Goal: Register for event/course

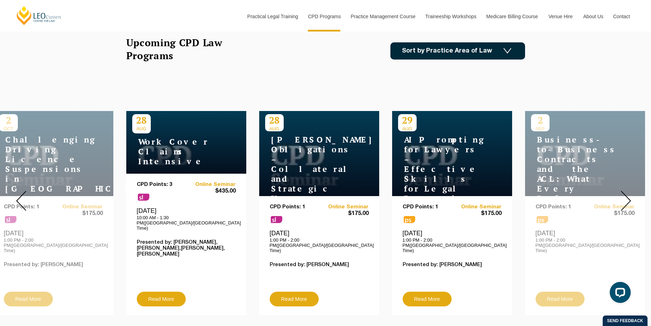
click at [627, 201] on img at bounding box center [626, 201] width 10 height 20
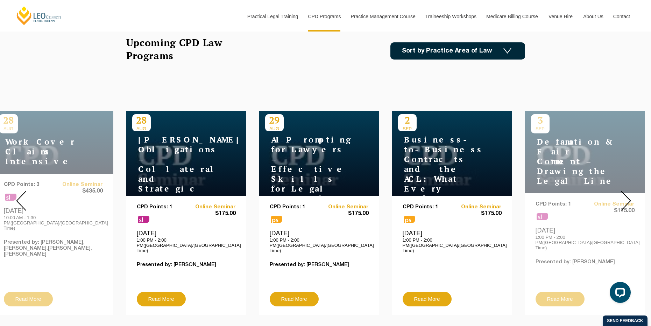
click at [627, 201] on img at bounding box center [626, 201] width 10 height 20
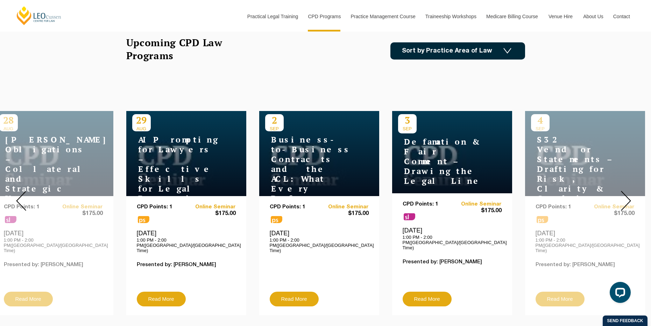
click at [627, 201] on img at bounding box center [626, 201] width 10 height 20
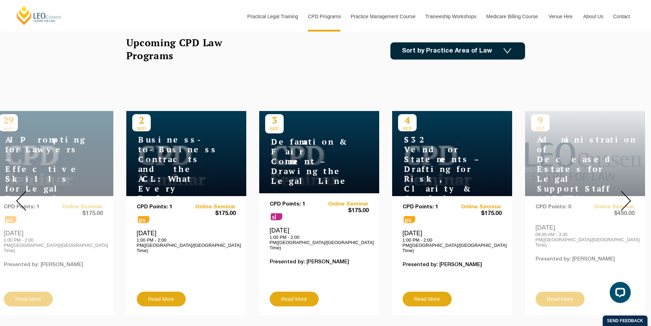
click at [627, 201] on img at bounding box center [626, 201] width 10 height 20
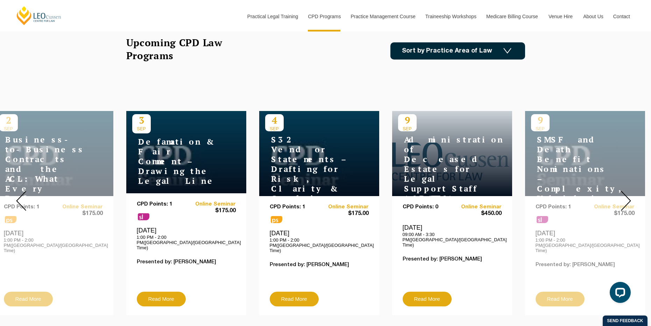
click at [627, 201] on img at bounding box center [626, 201] width 10 height 20
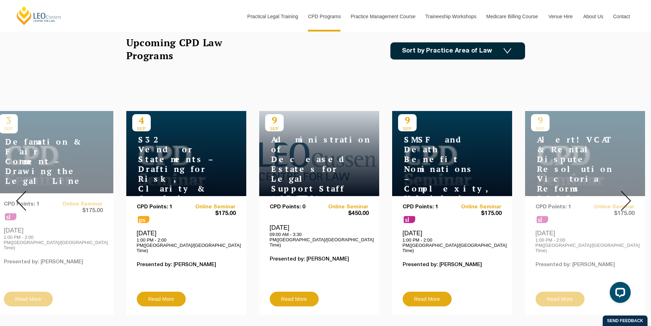
click at [627, 201] on img at bounding box center [626, 201] width 10 height 20
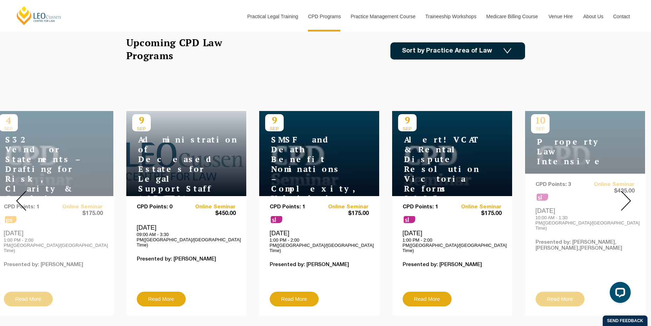
click at [627, 201] on img at bounding box center [626, 201] width 10 height 20
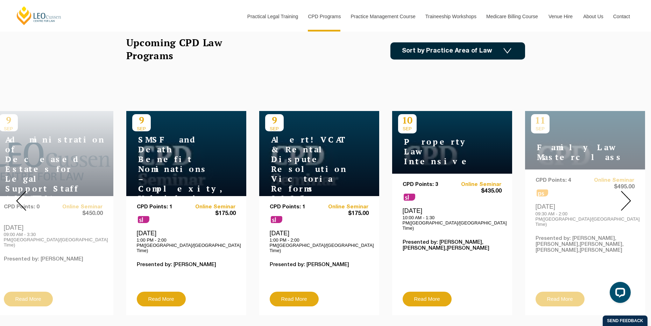
click at [627, 201] on img at bounding box center [626, 201] width 10 height 20
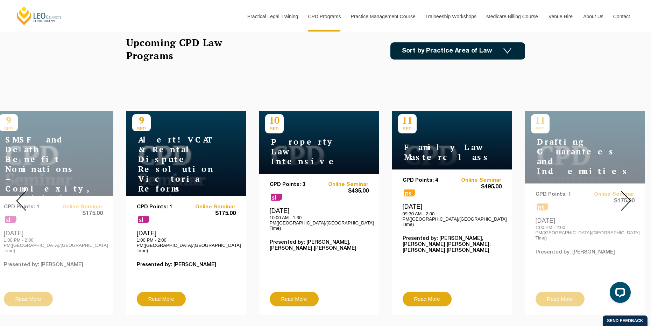
click at [627, 201] on img at bounding box center [626, 201] width 10 height 20
click at [627, 200] on img at bounding box center [626, 201] width 10 height 20
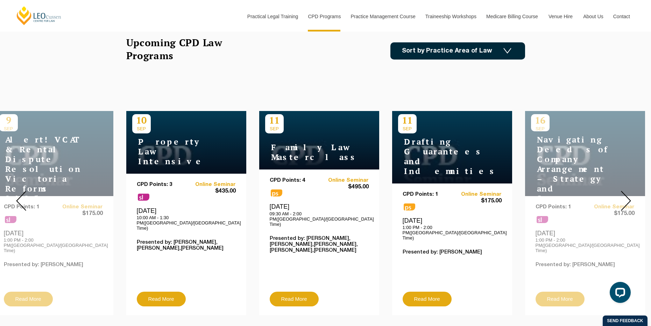
click at [627, 200] on img at bounding box center [626, 201] width 10 height 20
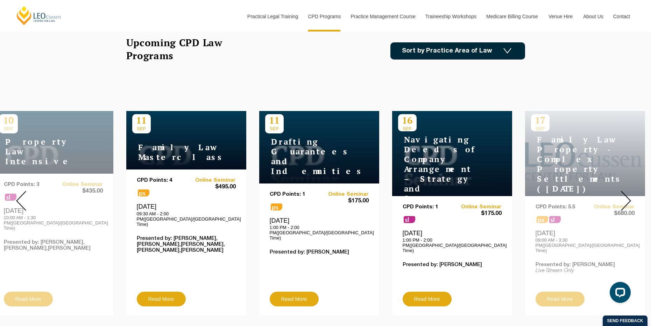
click at [627, 200] on img at bounding box center [626, 201] width 10 height 20
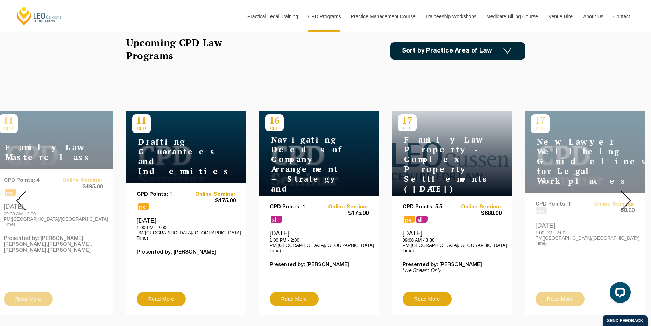
click at [627, 200] on img at bounding box center [626, 201] width 10 height 20
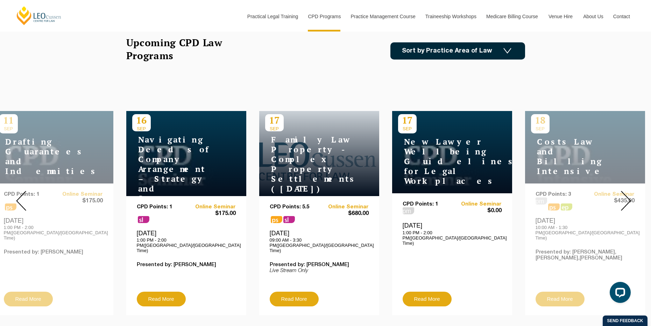
click at [627, 200] on img at bounding box center [626, 201] width 10 height 20
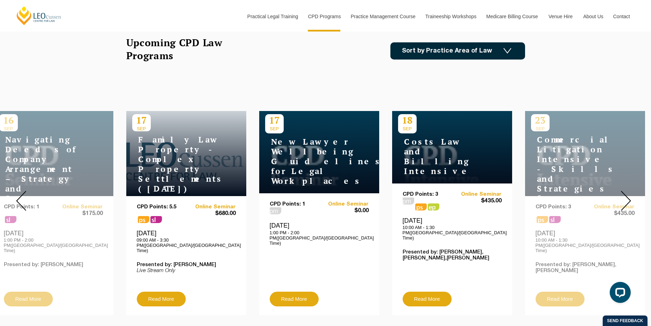
click at [627, 200] on img at bounding box center [626, 201] width 10 height 20
click at [629, 197] on img at bounding box center [626, 201] width 10 height 20
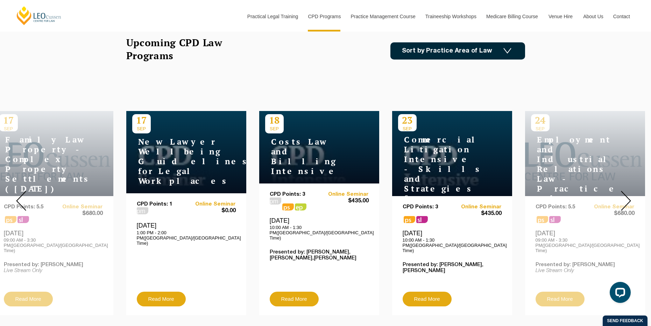
click at [629, 197] on img at bounding box center [626, 201] width 10 height 20
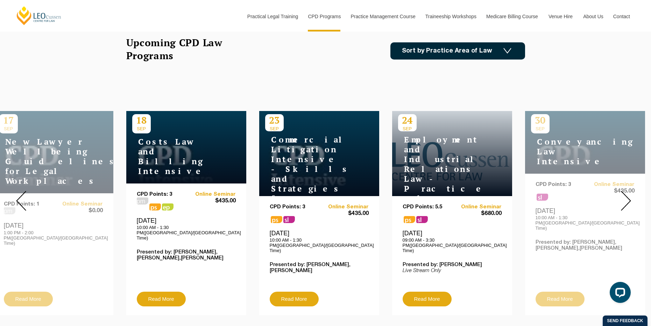
click at [629, 197] on img at bounding box center [626, 201] width 10 height 20
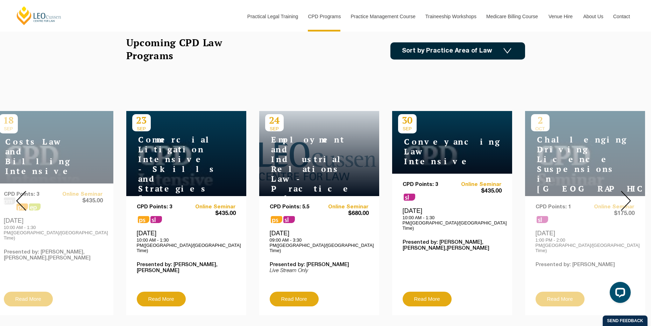
click at [629, 197] on img at bounding box center [626, 201] width 10 height 20
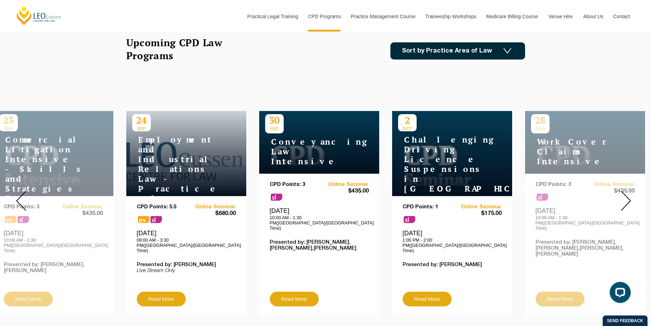
click at [629, 197] on img at bounding box center [626, 201] width 10 height 20
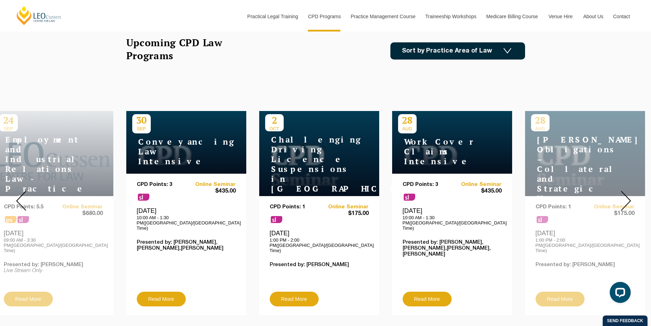
click at [629, 197] on img at bounding box center [626, 201] width 10 height 20
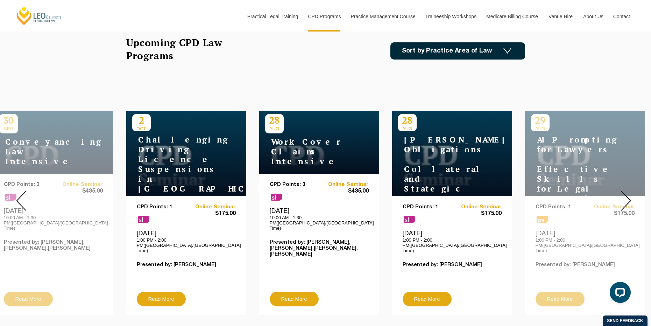
click at [629, 197] on img at bounding box center [626, 201] width 10 height 20
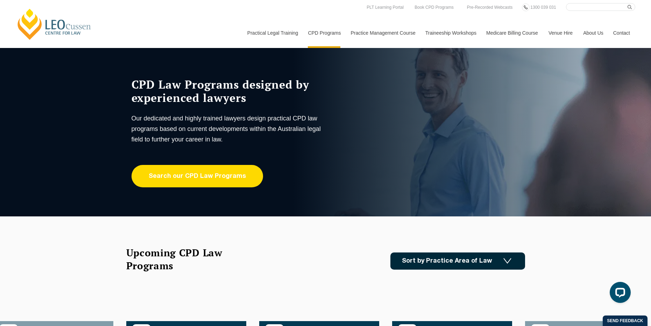
click at [236, 179] on link "Search our CPD Law Programs" at bounding box center [198, 176] width 132 height 22
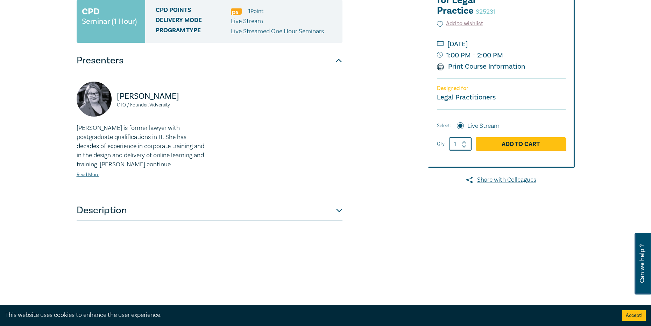
scroll to position [140, 0]
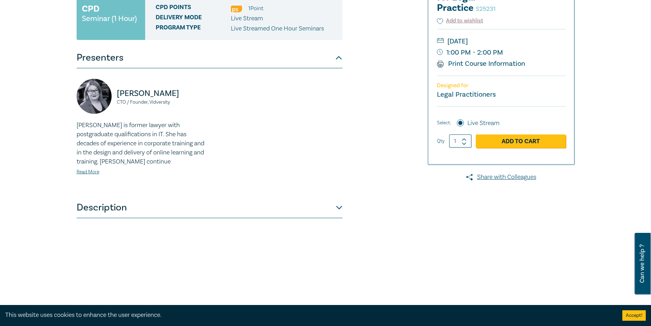
drag, startPoint x: 332, startPoint y: 206, endPoint x: 342, endPoint y: 206, distance: 9.8
click at [332, 206] on button "Description" at bounding box center [210, 207] width 266 height 21
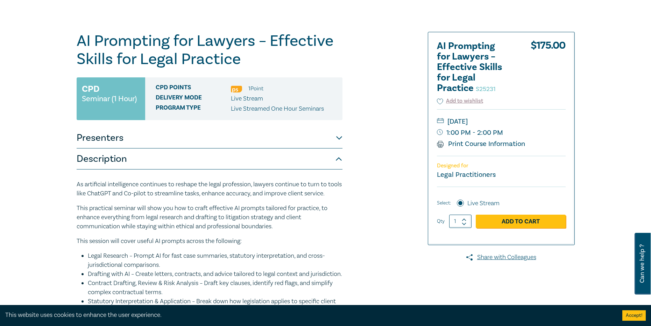
scroll to position [0, 0]
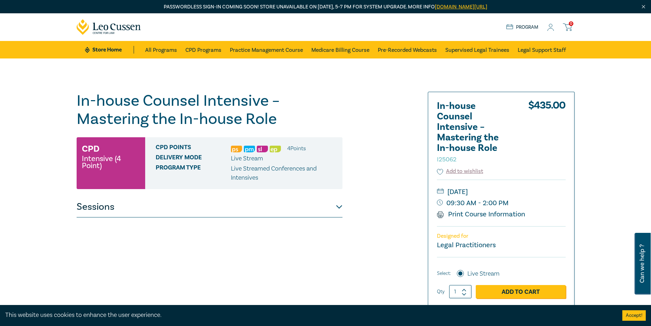
click at [253, 212] on button "Sessions" at bounding box center [210, 206] width 266 height 21
